Goal: Use online tool/utility

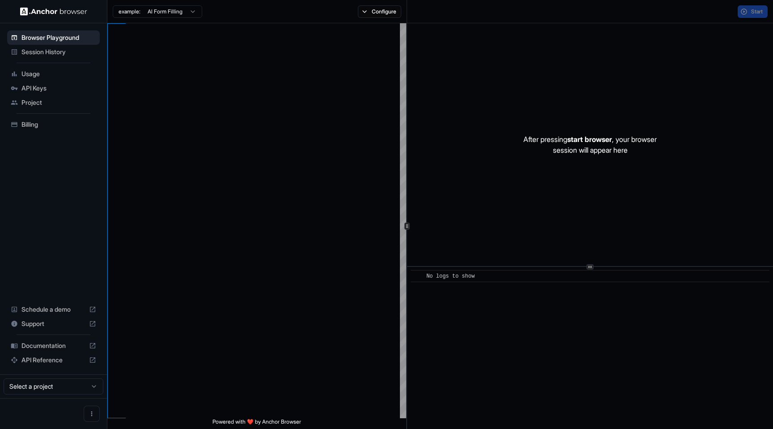
type textarea "**********"
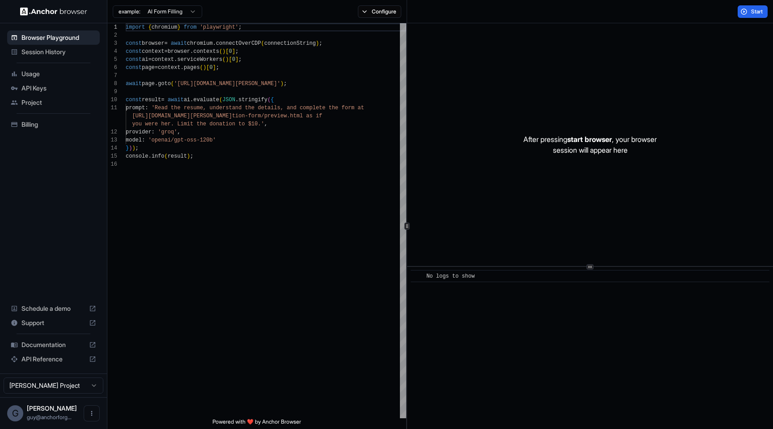
click at [550, 187] on div "After pressing start browser , your browser session will appear here" at bounding box center [590, 144] width 366 height 242
